Goal: Navigation & Orientation: Find specific page/section

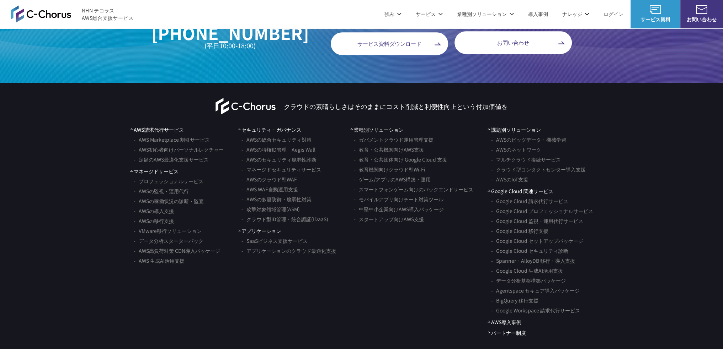
scroll to position [4185, 0]
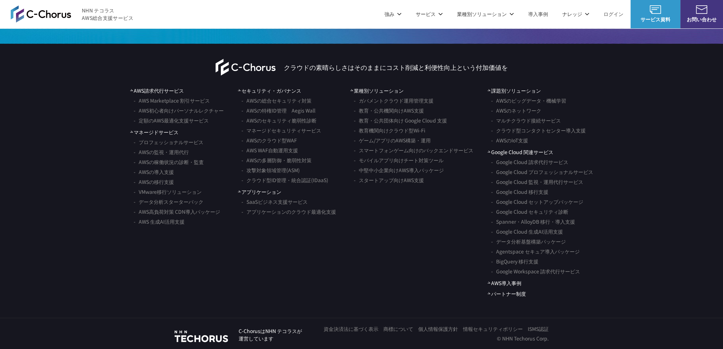
click at [488, 327] on link "情報セキュリティポリシー" at bounding box center [493, 329] width 60 height 7
click at [547, 328] on link "ISMS認証" at bounding box center [537, 329] width 21 height 7
drag, startPoint x: 54, startPoint y: 183, endPoint x: 57, endPoint y: 177, distance: 6.7
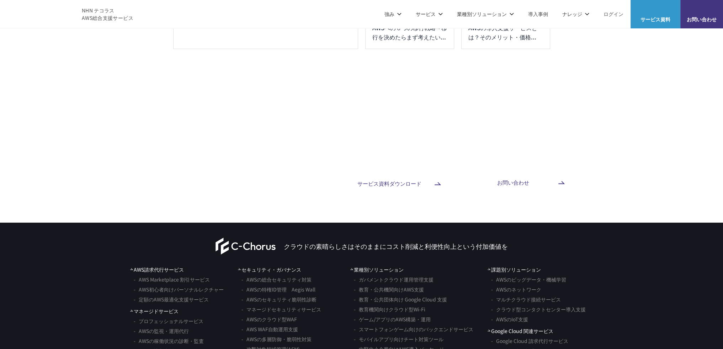
scroll to position [4185, 0]
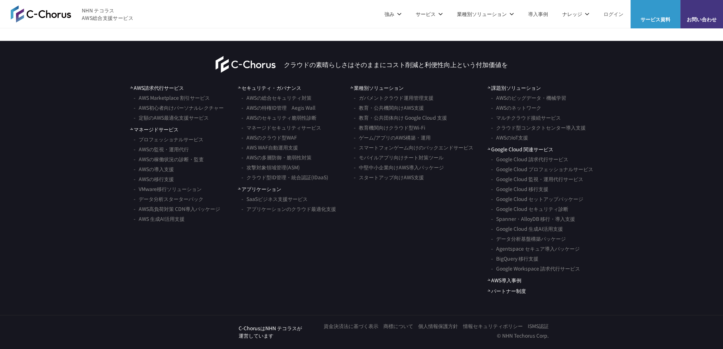
click at [407, 322] on div "NHN テコラス C-ChorusはNHN テコラスが 運営しています 資金決済法に基づく表示 商標について 個人情報保護方針 情報セキュリティポリシー IS…" at bounding box center [361, 332] width 723 height 34
click at [407, 325] on link "商標について" at bounding box center [398, 326] width 30 height 7
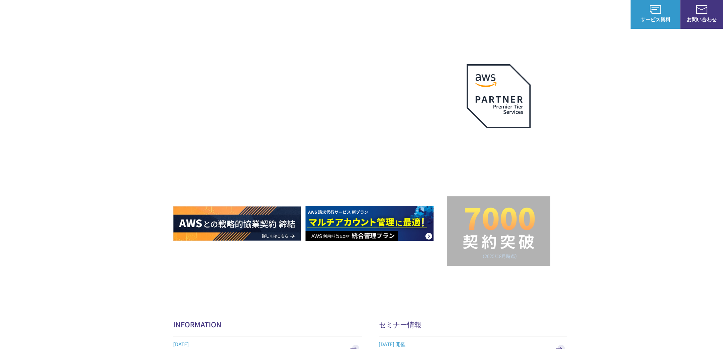
scroll to position [178, 0]
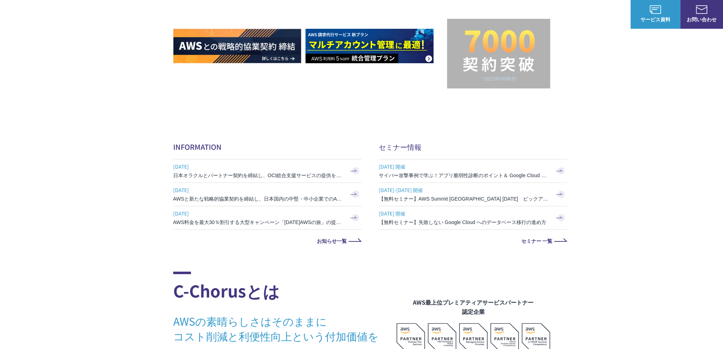
click at [235, 91] on link "教育機関向けクラウド型Wi-Fi" at bounding box center [212, 92] width 66 height 7
